Goal: Information Seeking & Learning: Learn about a topic

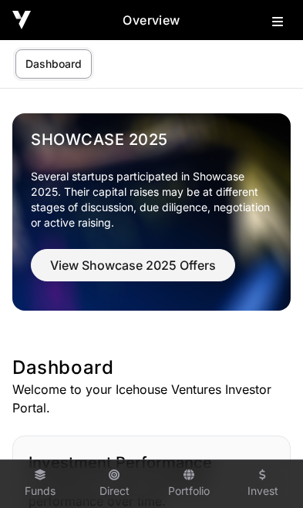
click at [276, 18] on icon at bounding box center [277, 21] width 11 height 12
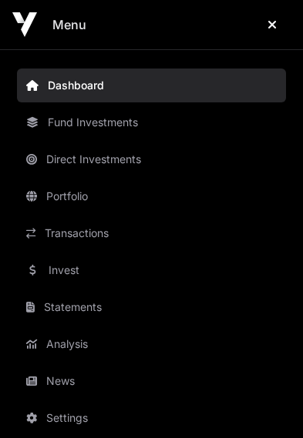
click at [68, 380] on link "News" at bounding box center [151, 381] width 269 height 34
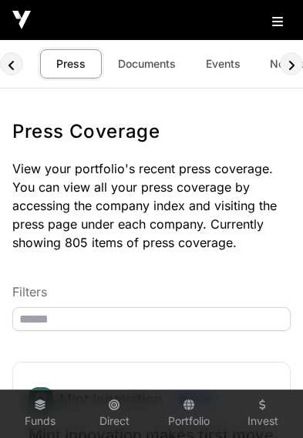
click at [223, 64] on link "Events" at bounding box center [223, 63] width 62 height 29
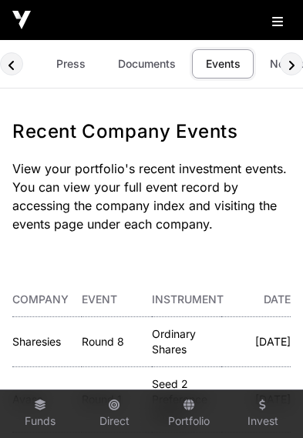
scroll to position [0, 91]
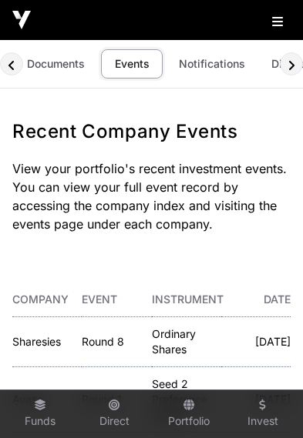
click at [55, 66] on link "Documents" at bounding box center [56, 63] width 78 height 29
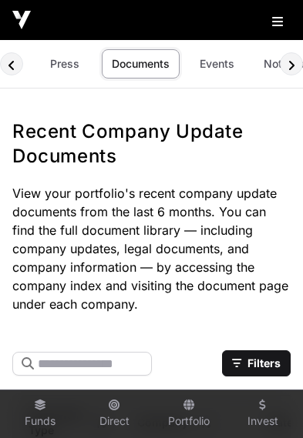
click at [278, 22] on icon at bounding box center [277, 21] width 11 height 12
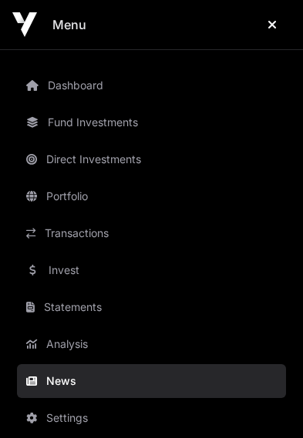
click at [86, 273] on link "Invest" at bounding box center [151, 270] width 269 height 34
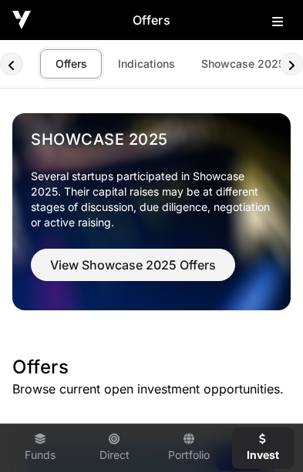
click at [59, 301] on img at bounding box center [151, 211] width 278 height 197
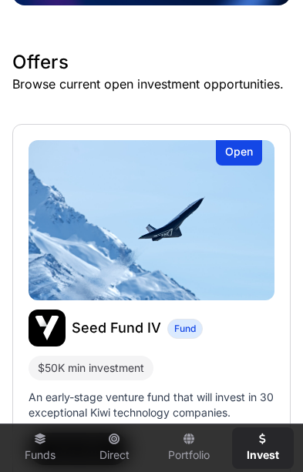
scroll to position [305, 0]
click at [85, 440] on button "View Offer" at bounding box center [78, 449] width 100 height 32
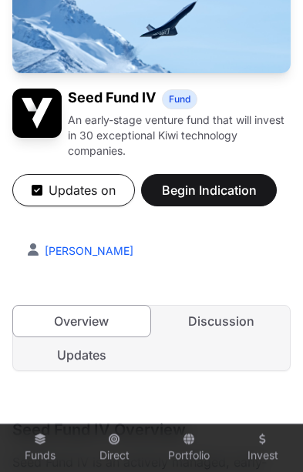
scroll to position [206, 0]
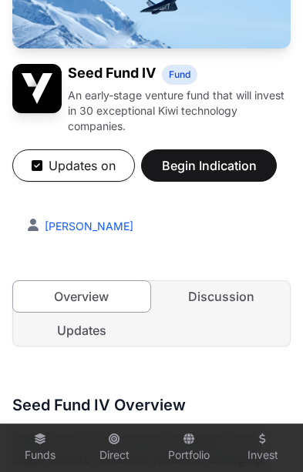
click at [69, 324] on link "Updates" at bounding box center [81, 330] width 137 height 31
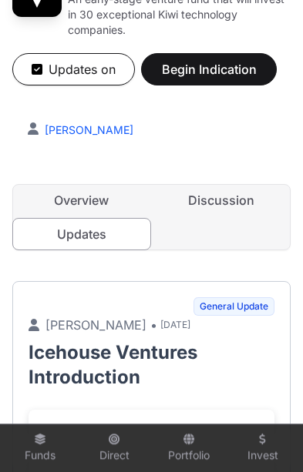
scroll to position [295, 0]
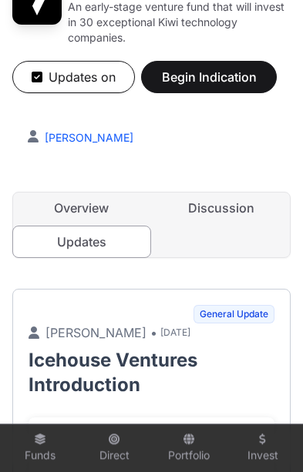
click at [236, 212] on link "Discussion" at bounding box center [221, 208] width 137 height 31
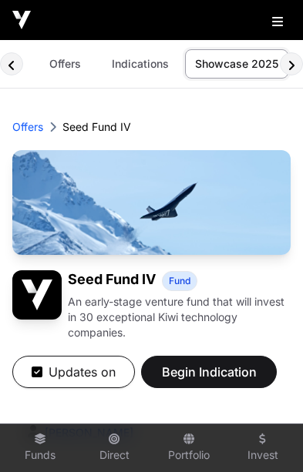
click at [32, 119] on p "Offers" at bounding box center [27, 126] width 31 height 15
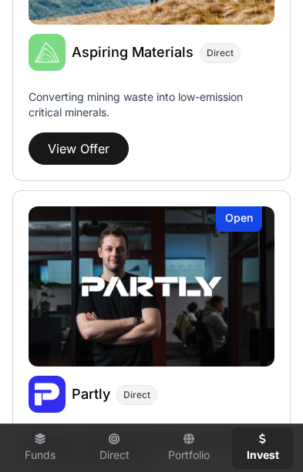
scroll to position [1637, 0]
